Goal: Find specific page/section: Find specific page/section

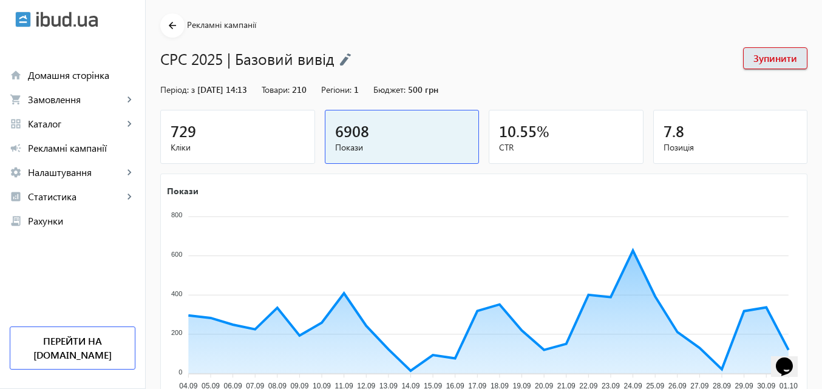
scroll to position [121, 0]
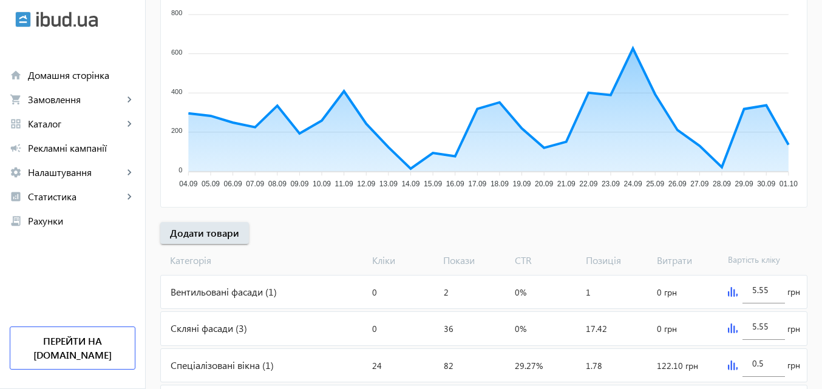
scroll to position [243, 0]
